Goal: Task Accomplishment & Management: Use online tool/utility

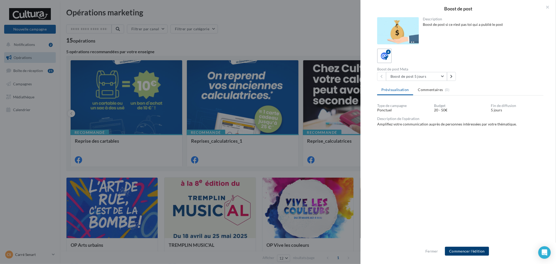
click at [476, 249] on button "Commencer l'édition" at bounding box center [467, 251] width 44 height 9
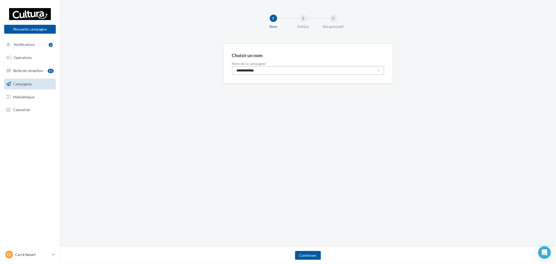
drag, startPoint x: 267, startPoint y: 70, endPoint x: 158, endPoint y: 54, distance: 110.2
click at [159, 54] on div "**********" at bounding box center [308, 72] width 496 height 56
paste input "****"
type input "**********"
click at [312, 254] on button "Continuer" at bounding box center [308, 255] width 26 height 9
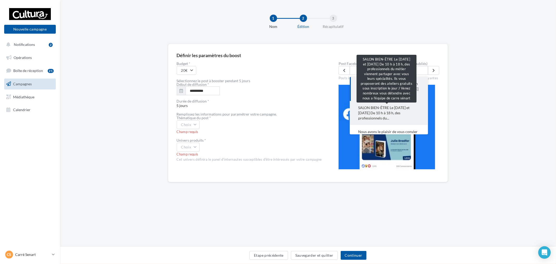
click at [397, 118] on span "SALON BIEN-ÊTRE Le 20 et 21 septembre 2025 De 10 h à 18 h, des professionnels d…" at bounding box center [389, 113] width 62 height 16
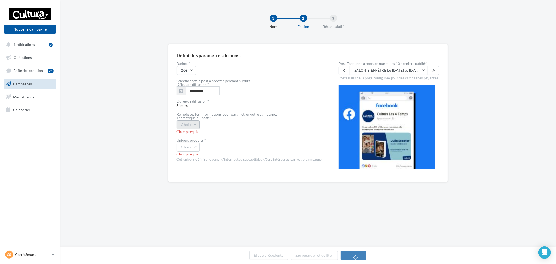
click at [188, 122] on button "Choix" at bounding box center [188, 124] width 23 height 9
drag, startPoint x: 209, startPoint y: 139, endPoint x: 197, endPoint y: 141, distance: 12.1
click at [209, 139] on div "Evènement" at bounding box center [209, 138] width 65 height 14
click at [191, 141] on div "Univers produits *" at bounding box center [249, 141] width 145 height 4
click at [193, 149] on button "Choix" at bounding box center [188, 147] width 23 height 9
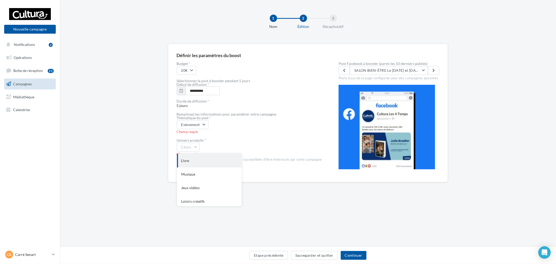
click at [197, 158] on div "Livre" at bounding box center [209, 161] width 65 height 14
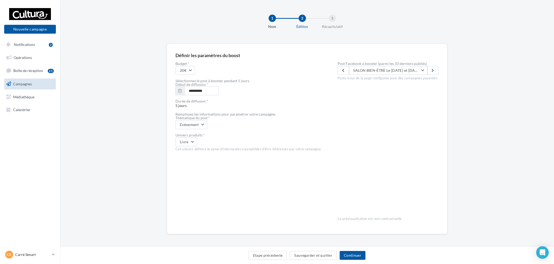
scroll to position [1, 0]
click at [361, 252] on button "Continuer" at bounding box center [352, 255] width 26 height 9
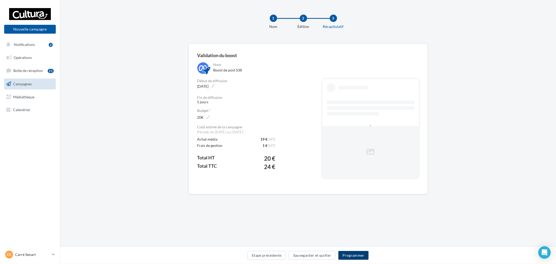
click at [361, 253] on button "Programmer" at bounding box center [354, 255] width 30 height 9
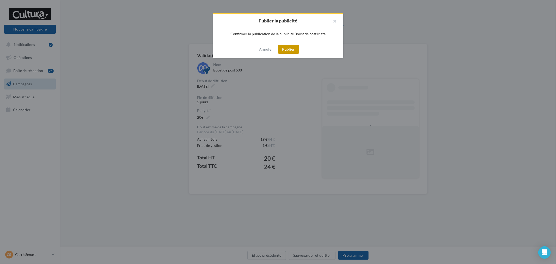
click at [289, 46] on button "Publier" at bounding box center [288, 49] width 21 height 9
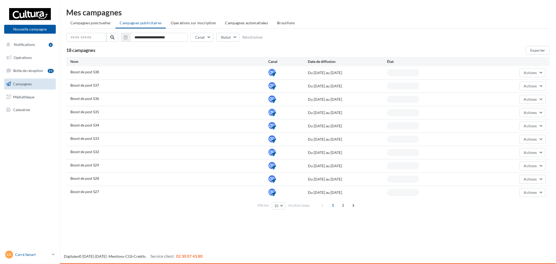
click at [36, 258] on div "CS Carré Senart [EMAIL_ADDRESS][DOMAIN_NAME]" at bounding box center [27, 255] width 45 height 8
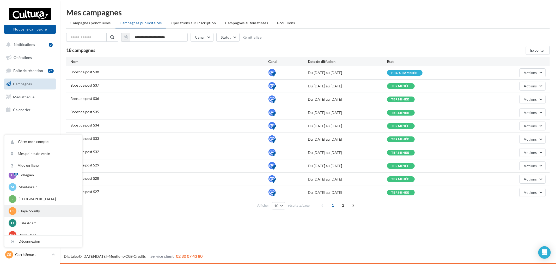
scroll to position [36, 0]
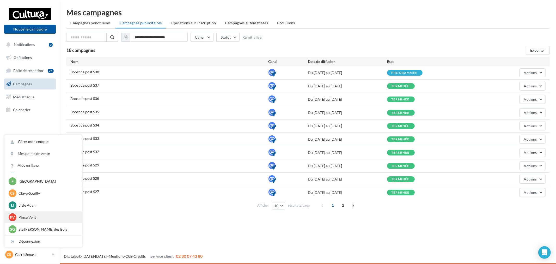
click at [42, 216] on p "Pince Vent" at bounding box center [47, 217] width 57 height 5
